Goal: Navigation & Orientation: Find specific page/section

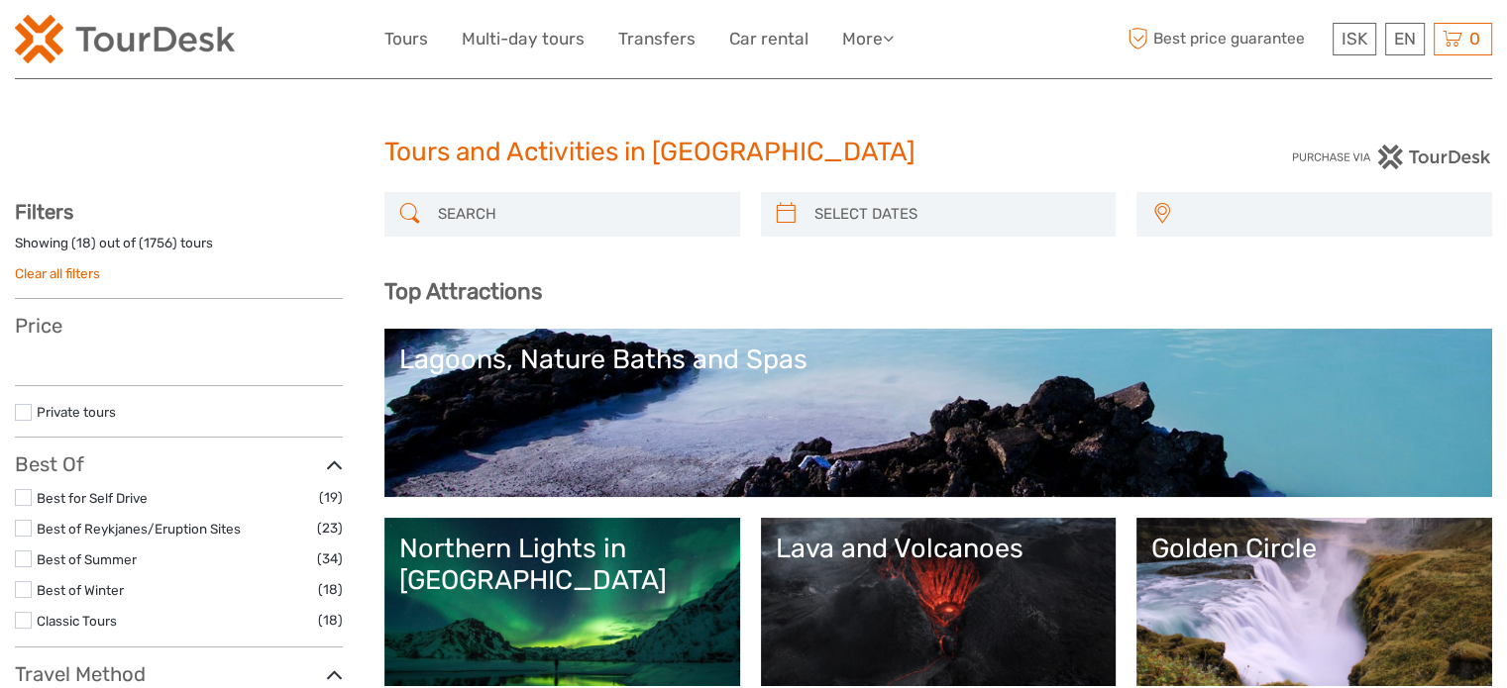
select select
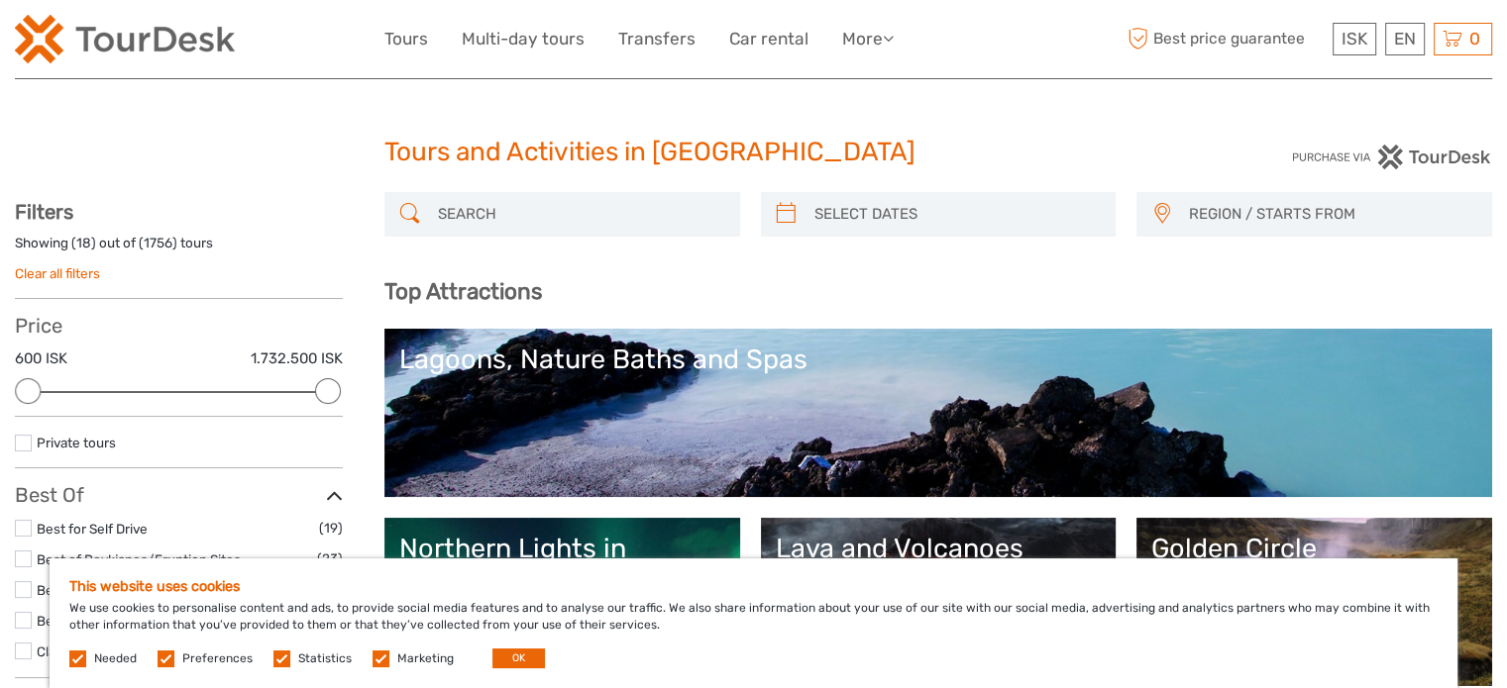
click at [82, 669] on div "This website uses cookies We use cookies to personalise content and ads, to pro…" at bounding box center [754, 624] width 1408 height 130
click at [169, 661] on label at bounding box center [166, 659] width 17 height 17
click at [0, 0] on input "checkbox" at bounding box center [0, 0] width 0 height 0
click at [274, 657] on label at bounding box center [281, 659] width 17 height 17
click at [0, 0] on input "checkbox" at bounding box center [0, 0] width 0 height 0
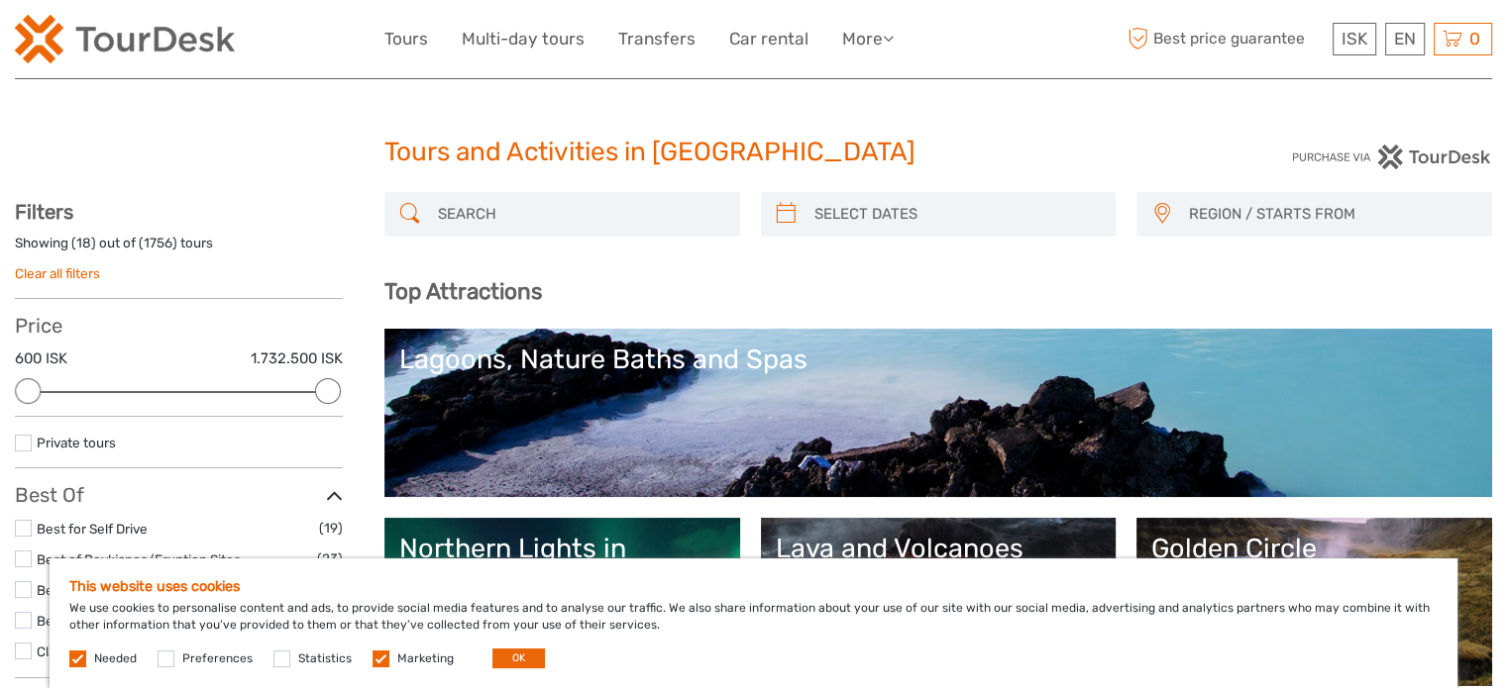
click at [378, 657] on label at bounding box center [380, 659] width 17 height 17
click at [0, 0] on input "checkbox" at bounding box center [0, 0] width 0 height 0
click at [75, 657] on label at bounding box center [77, 659] width 17 height 17
click at [511, 657] on button "OK" at bounding box center [518, 659] width 53 height 20
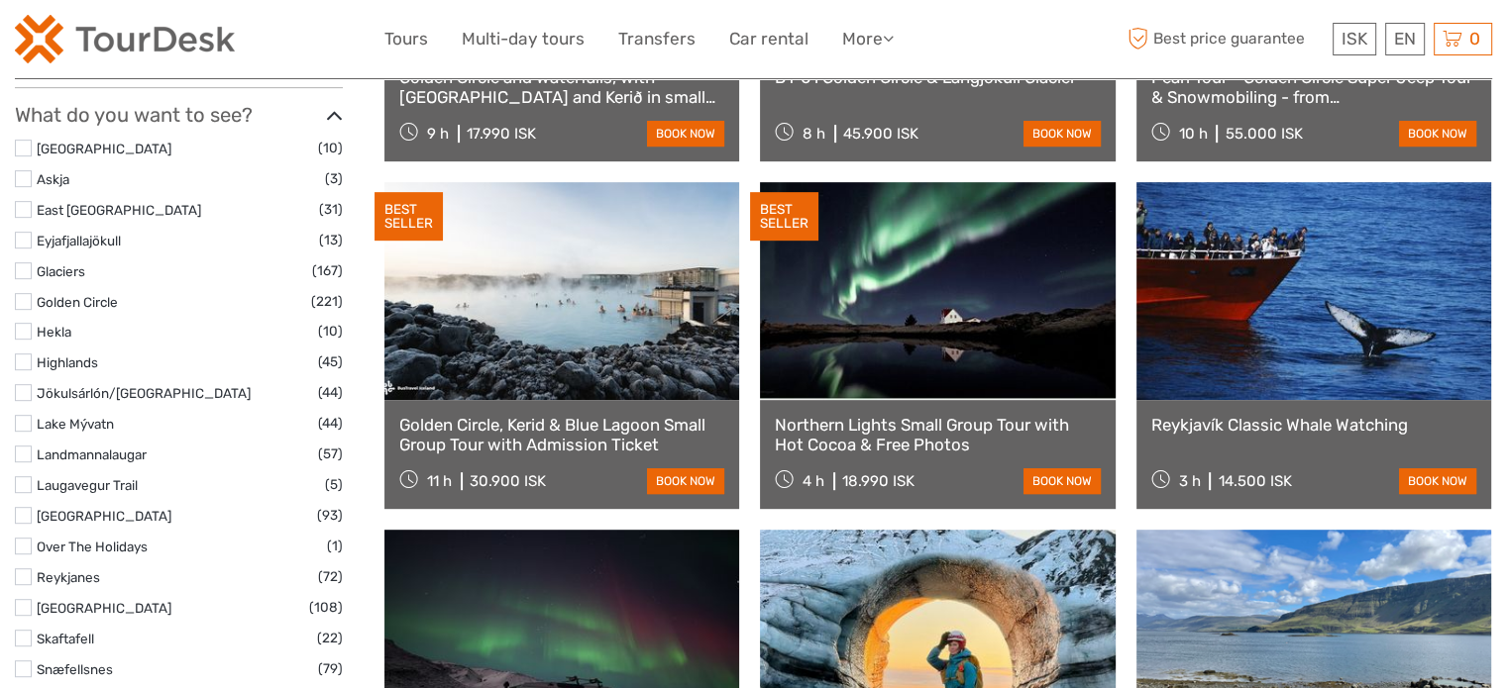
scroll to position [1280, 0]
